Goal: Submit feedback/report problem: Submit feedback/report problem

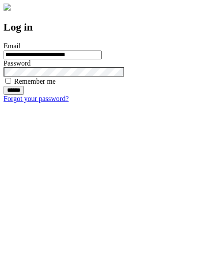
click at [24, 95] on input "******" at bounding box center [14, 90] width 20 height 9
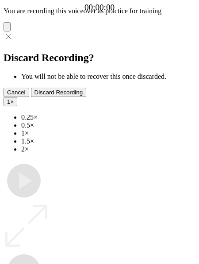
type input "**********"
